Goal: Navigation & Orientation: Find specific page/section

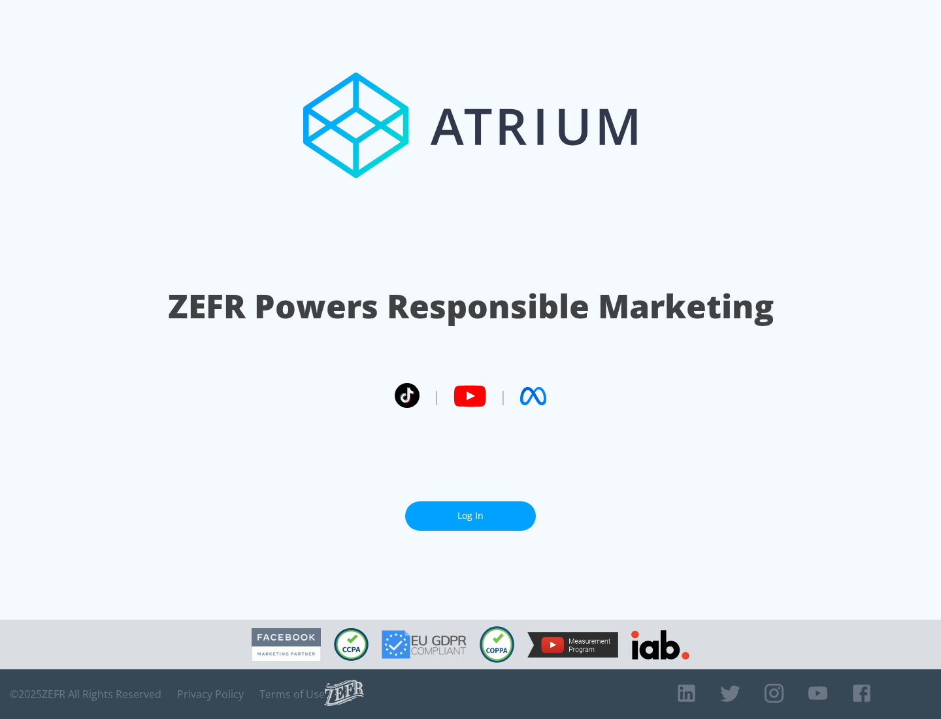
click at [470, 510] on link "Log In" at bounding box center [470, 515] width 131 height 29
